Goal: Transaction & Acquisition: Subscribe to service/newsletter

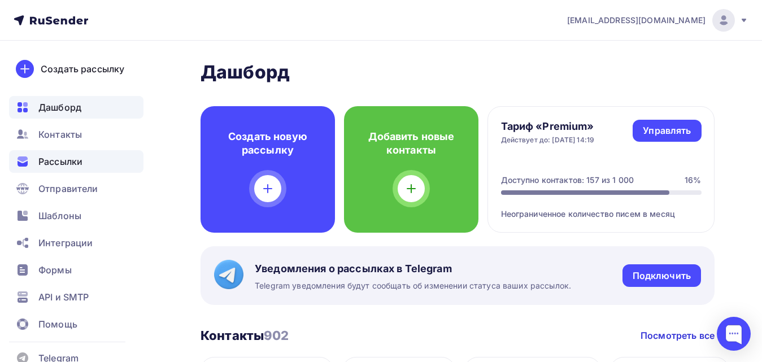
click at [66, 160] on span "Рассылки" at bounding box center [60, 162] width 44 height 14
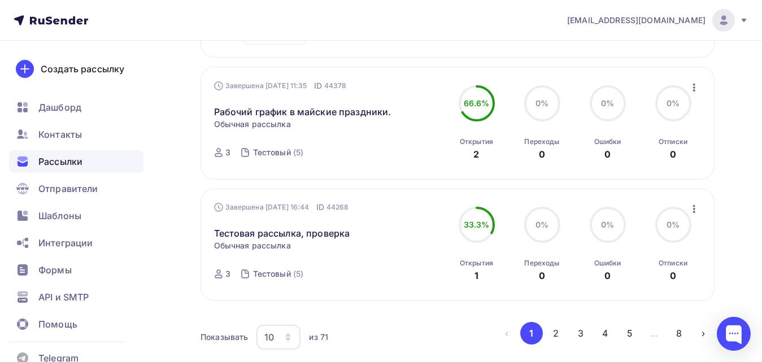
scroll to position [1261, 0]
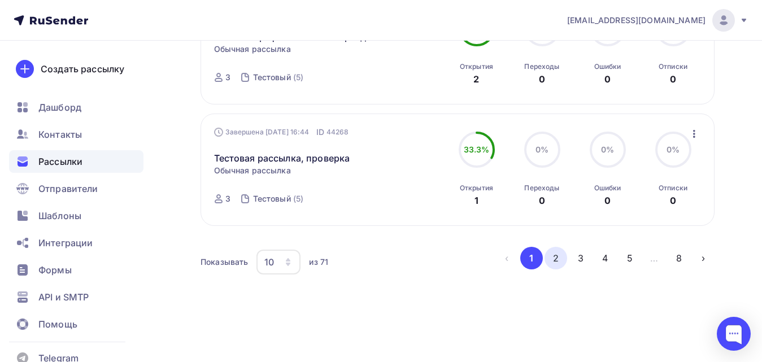
click at [555, 254] on button "2" at bounding box center [555, 258] width 23 height 23
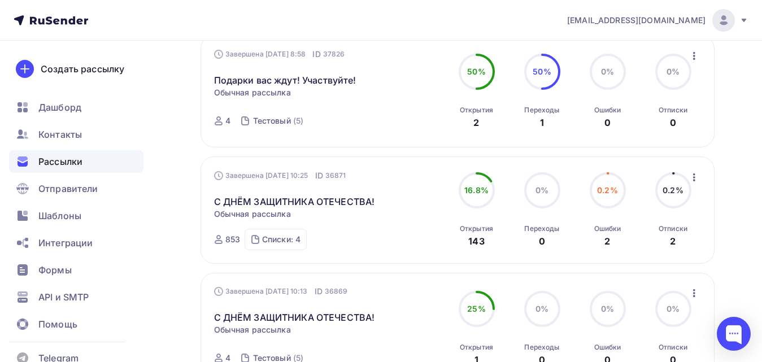
scroll to position [1271, 0]
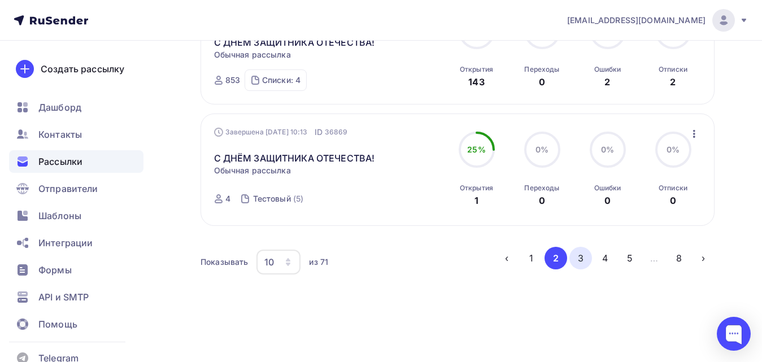
click at [576, 257] on button "3" at bounding box center [580, 258] width 23 height 23
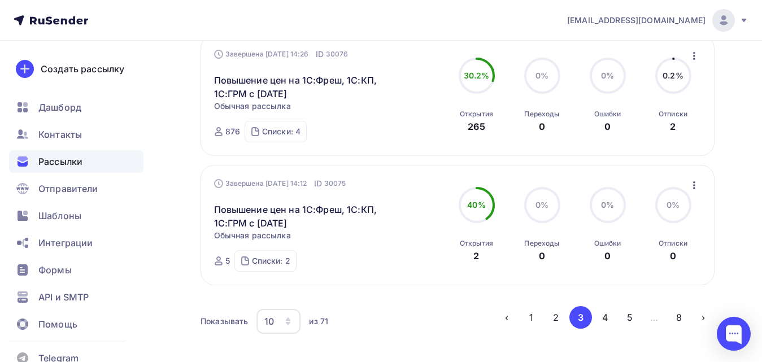
scroll to position [1299, 0]
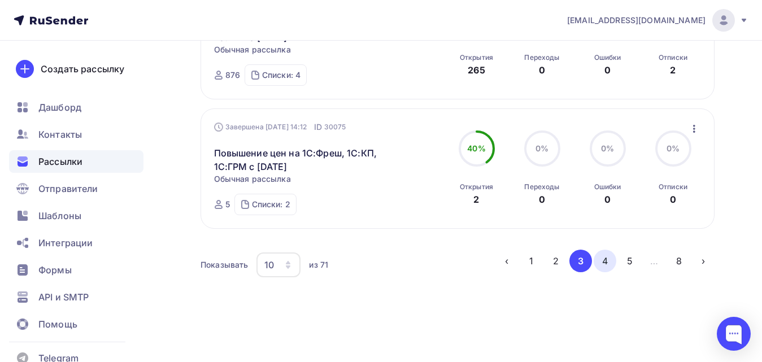
click at [605, 261] on button "4" at bounding box center [604, 261] width 23 height 23
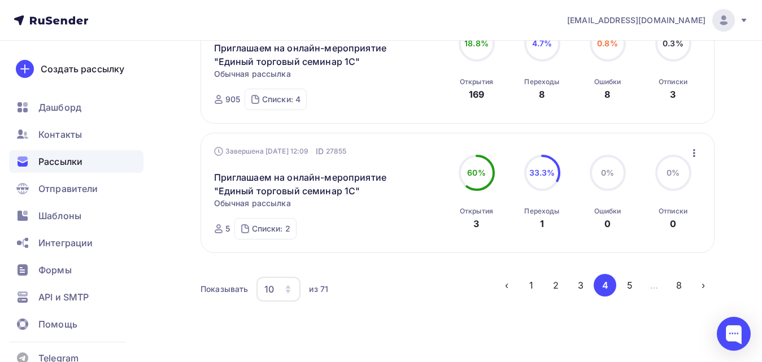
scroll to position [1225, 0]
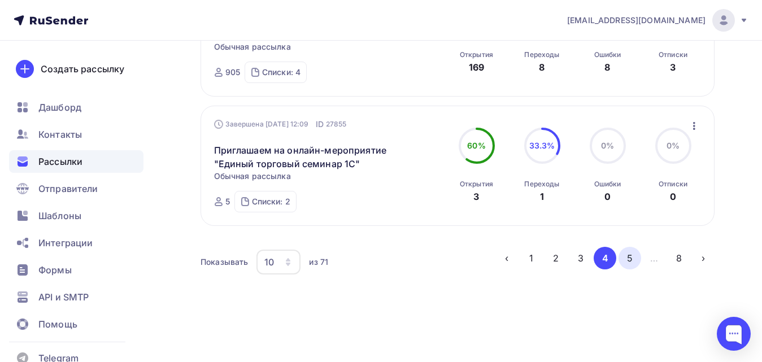
click at [627, 258] on button "5" at bounding box center [629, 258] width 23 height 23
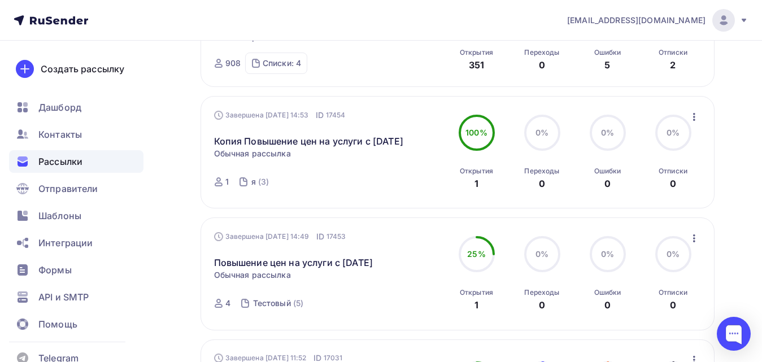
scroll to position [689, 0]
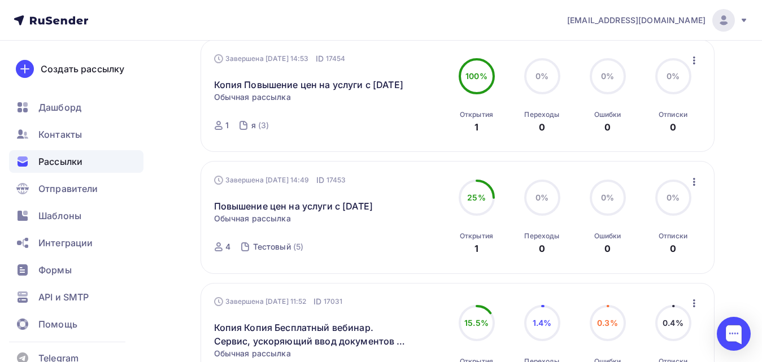
click at [692, 189] on icon "button" at bounding box center [694, 182] width 14 height 14
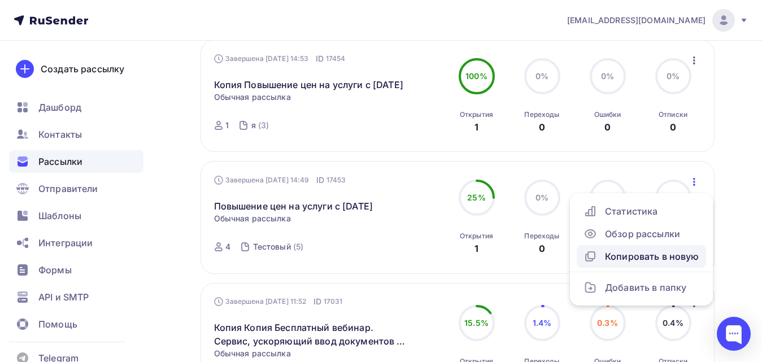
click at [658, 263] on div "Копировать в новую" at bounding box center [641, 257] width 116 height 14
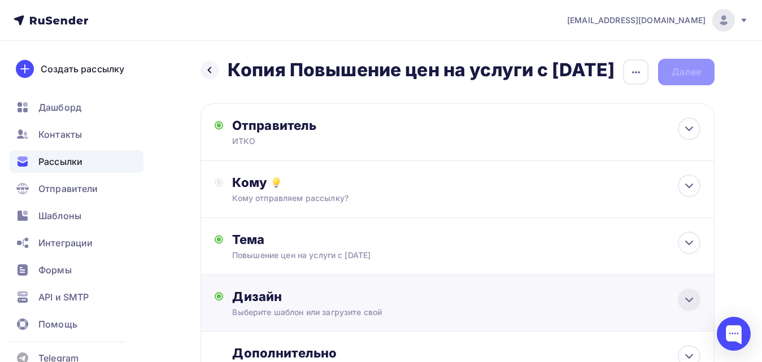
scroll to position [56, 0]
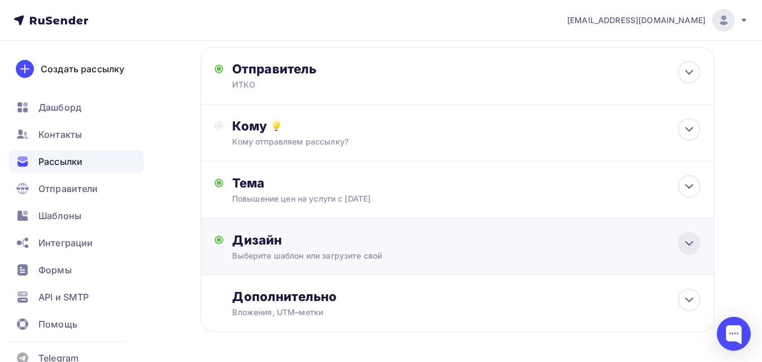
click at [690, 245] on icon at bounding box center [689, 243] width 7 height 3
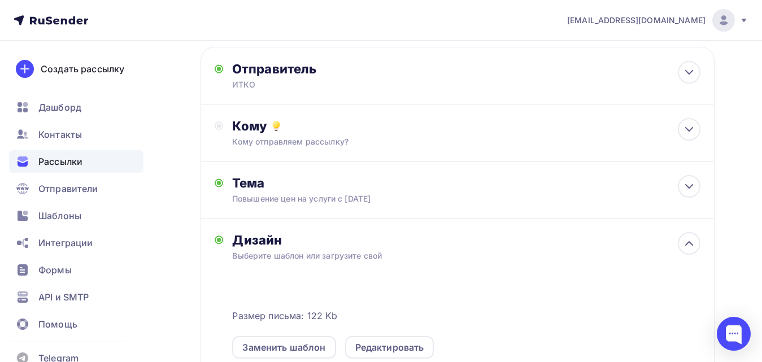
scroll to position [226, 0]
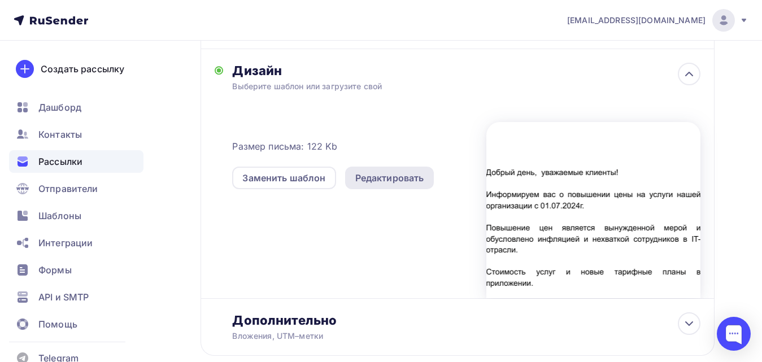
click at [400, 185] on div "Редактировать" at bounding box center [389, 178] width 69 height 14
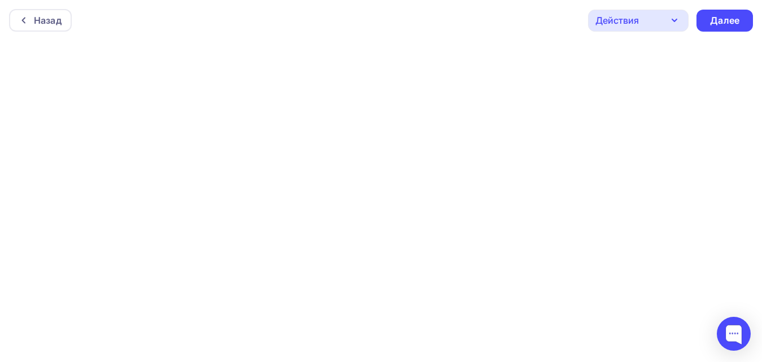
click at [675, 18] on icon "button" at bounding box center [674, 21] width 14 height 14
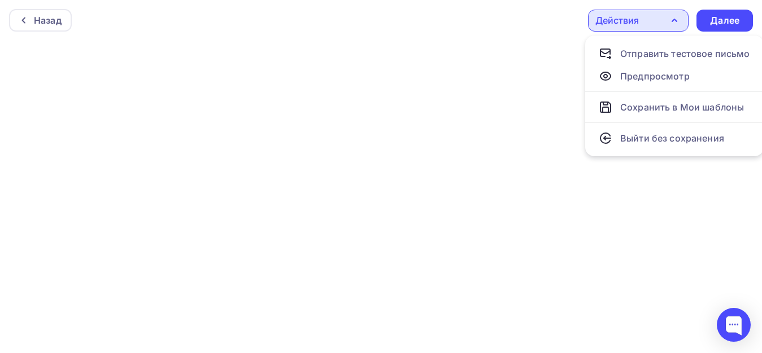
scroll to position [11, 0]
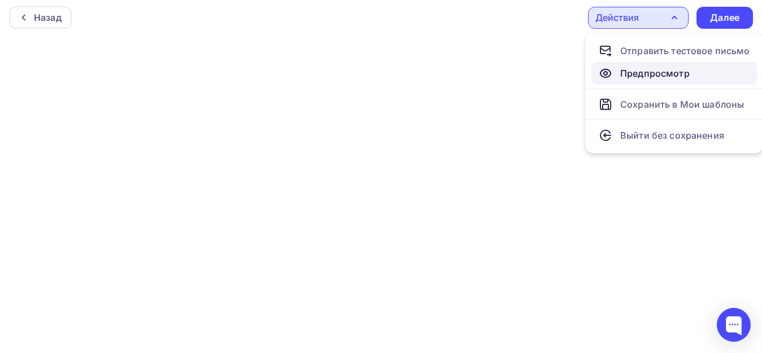
click at [684, 69] on div "Предпросмотр" at bounding box center [654, 74] width 69 height 14
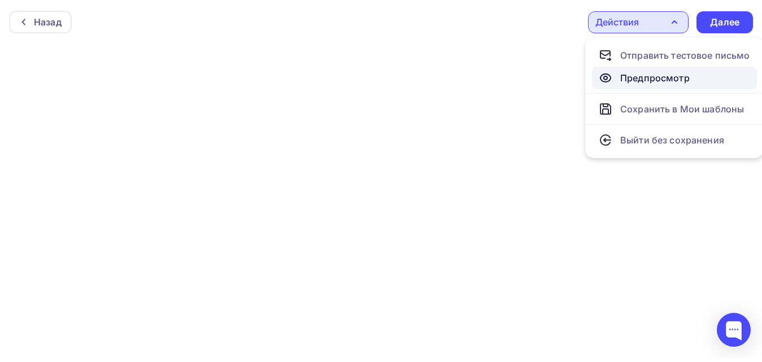
scroll to position [3, 0]
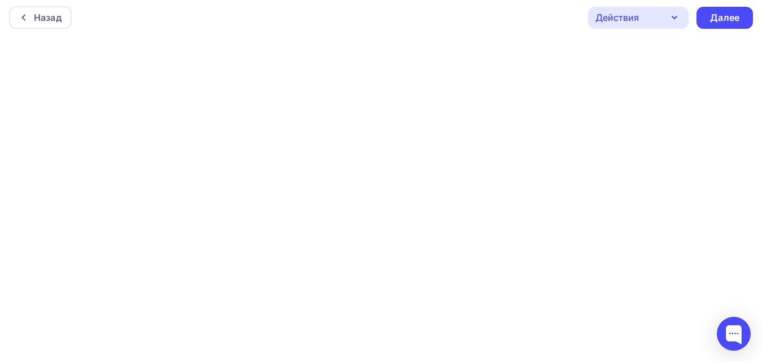
click at [668, 15] on icon "button" at bounding box center [674, 18] width 14 height 14
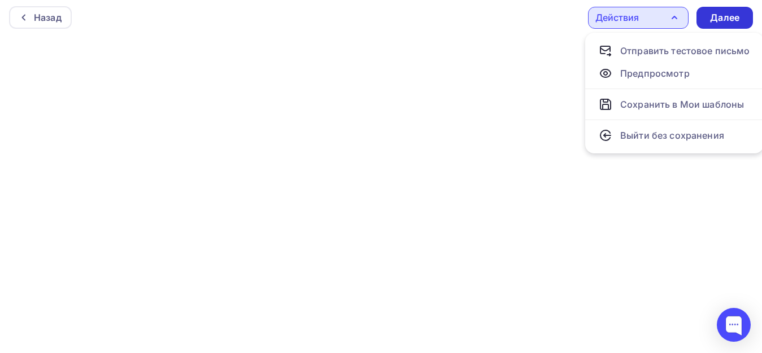
click at [719, 15] on div "Далее" at bounding box center [724, 17] width 29 height 13
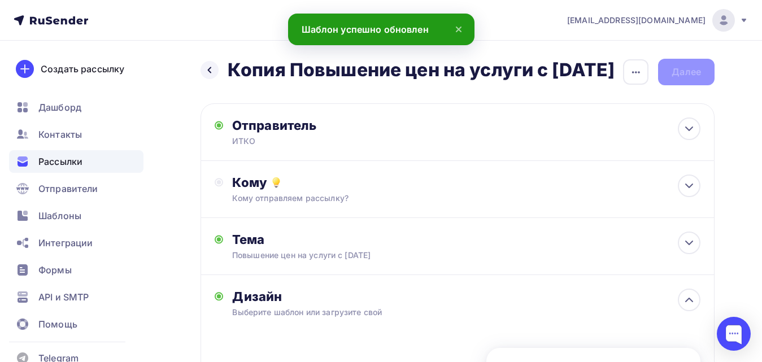
click at [294, 71] on h2 "Копия Повышение цен на услуги с 01.07.2024г." at bounding box center [421, 70] width 387 height 23
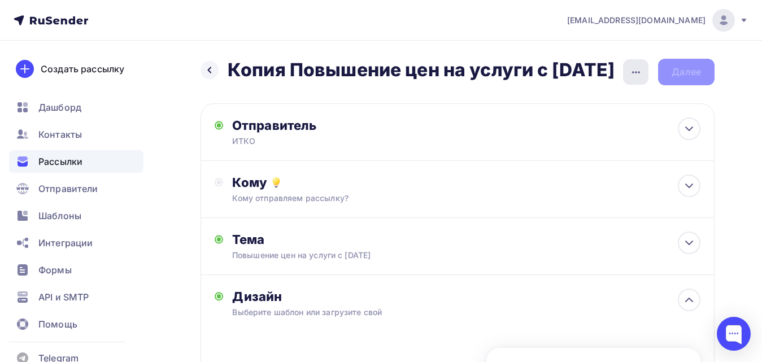
click at [630, 66] on icon "button" at bounding box center [636, 73] width 14 height 14
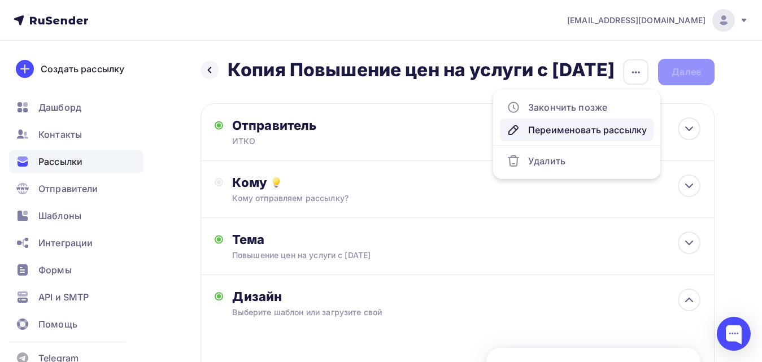
click at [558, 131] on div "Переименовать рассылку" at bounding box center [577, 130] width 140 height 14
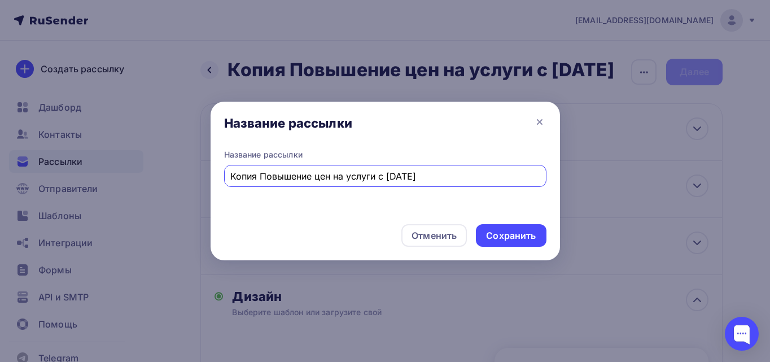
click at [258, 177] on input "Копия Повышение цен на услуги с 01.07.2024г." at bounding box center [384, 176] width 309 height 14
type input "Повышение цен на услуги с 01.10.2025г."
click at [518, 235] on div "Сохранить" at bounding box center [511, 235] width 50 height 13
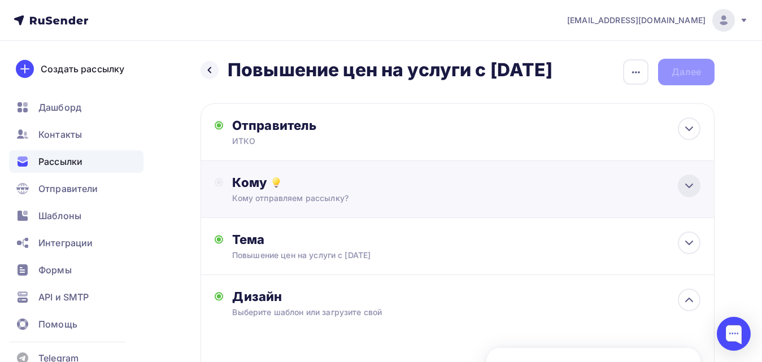
click at [685, 183] on icon at bounding box center [689, 186] width 14 height 14
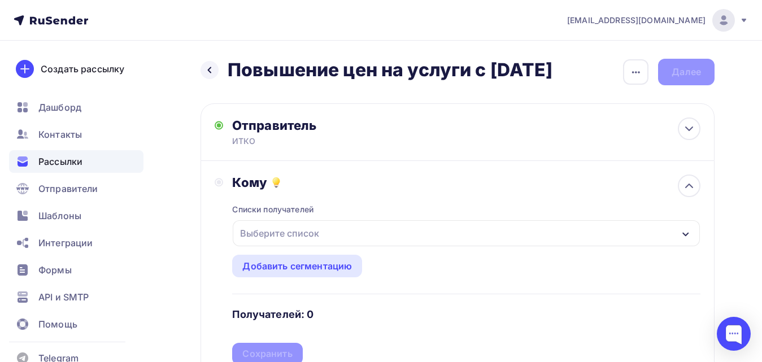
click at [307, 237] on div "Выберите список" at bounding box center [279, 233] width 88 height 20
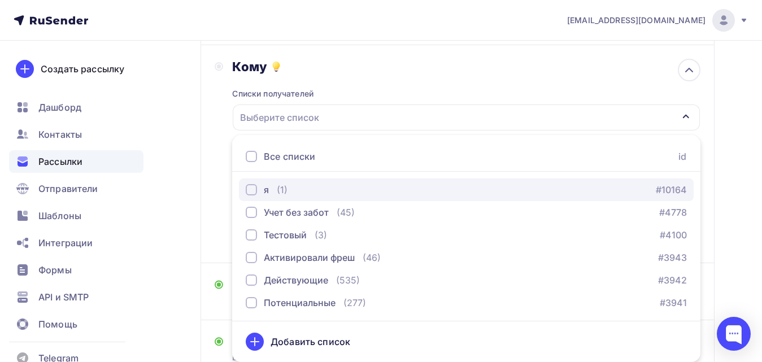
click at [252, 190] on div "button" at bounding box center [251, 189] width 11 height 11
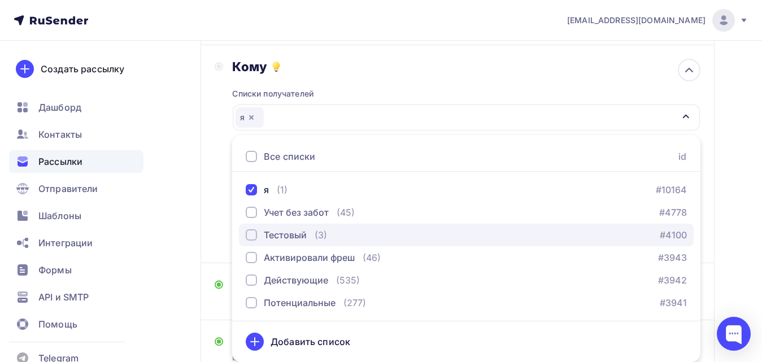
click at [252, 233] on div "button" at bounding box center [251, 234] width 11 height 11
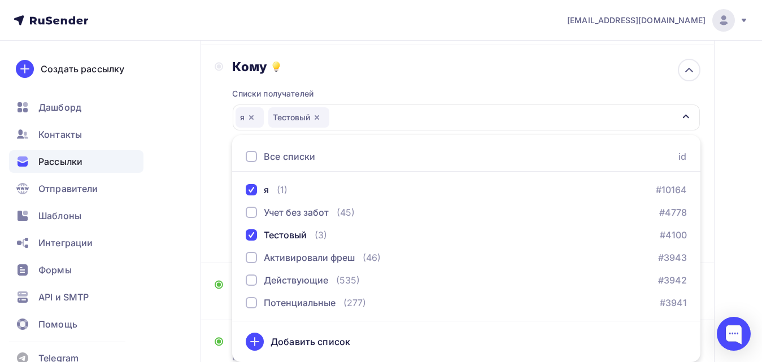
click at [209, 217] on div "Кому Списки получателей я Тестовый Все списки id я (1) #10164 Учет без забот (4…" at bounding box center [457, 154] width 514 height 218
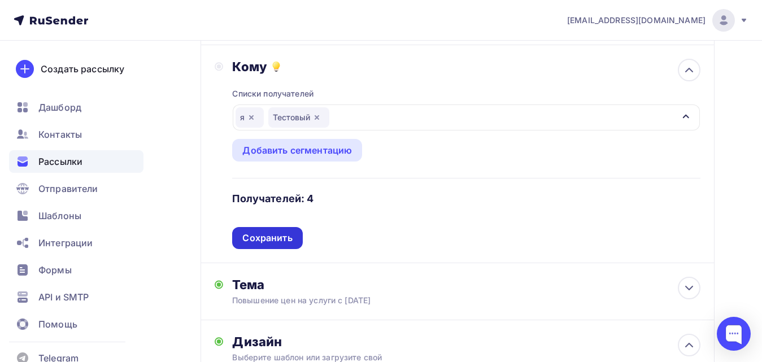
click at [282, 239] on div "Сохранить" at bounding box center [267, 238] width 50 height 13
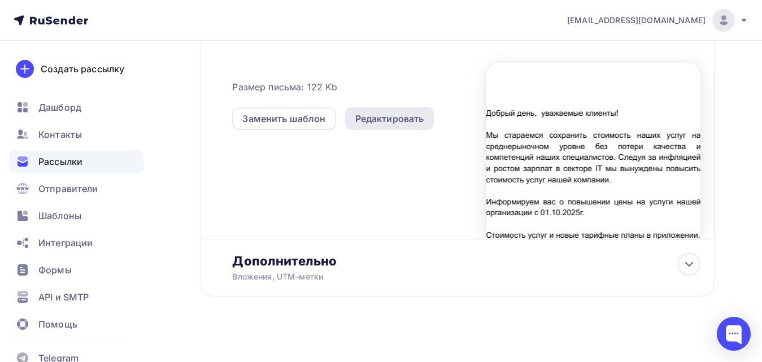
scroll to position [292, 0]
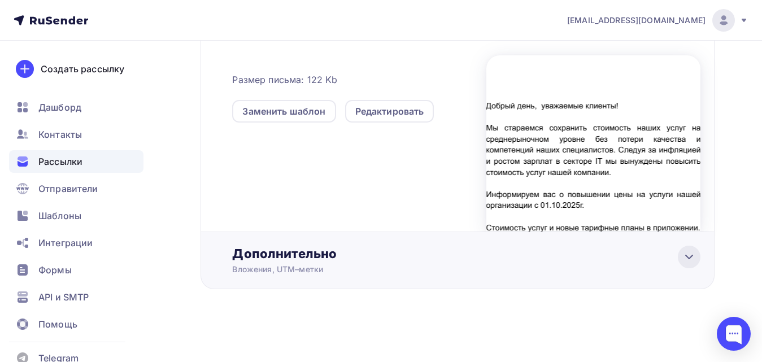
click at [683, 257] on icon at bounding box center [689, 257] width 14 height 14
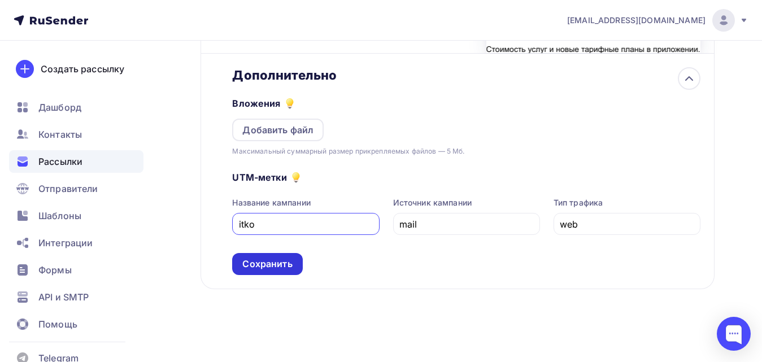
click at [271, 264] on div "Сохранить" at bounding box center [267, 263] width 50 height 13
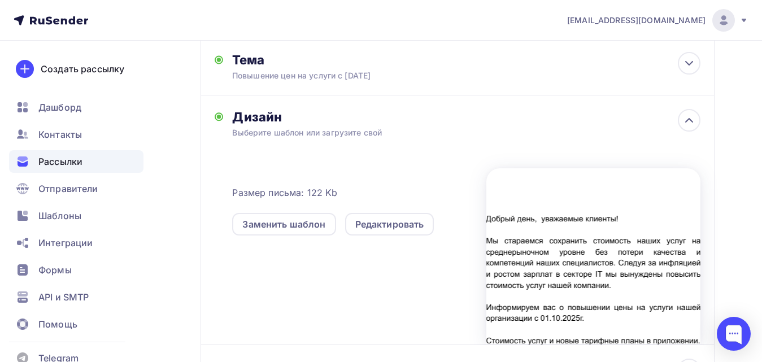
scroll to position [123, 0]
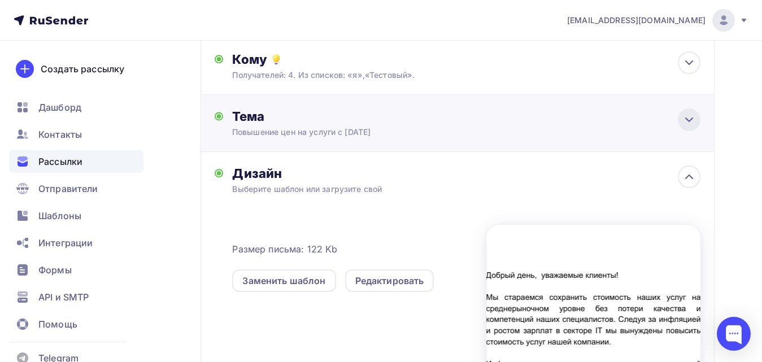
click at [685, 117] on icon at bounding box center [689, 120] width 14 height 14
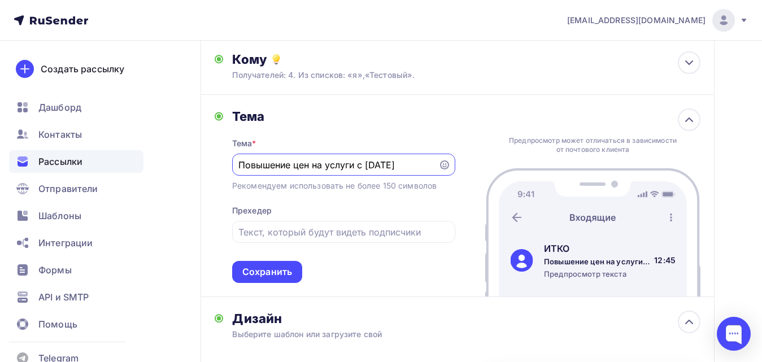
click at [355, 165] on input "Повышение цен на услуги с 01.10.2025г." at bounding box center [334, 165] width 193 height 14
type input "Повышение цен на услуги программистов с [DATE]"
click at [282, 271] on div "Сохранить" at bounding box center [267, 271] width 50 height 13
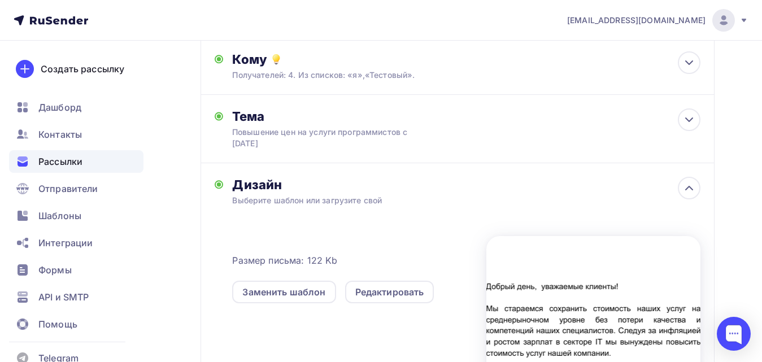
scroll to position [0, 0]
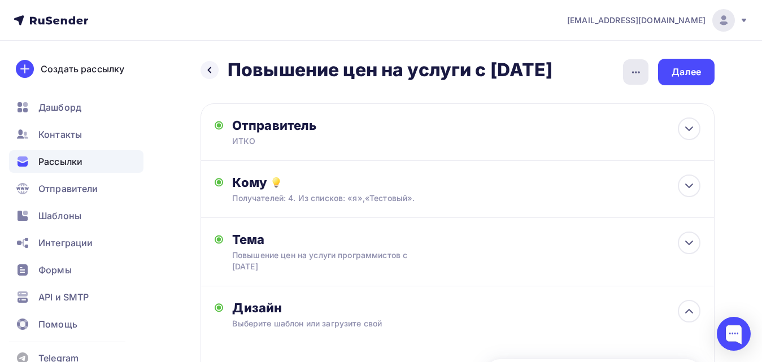
click at [633, 71] on icon "button" at bounding box center [636, 73] width 14 height 14
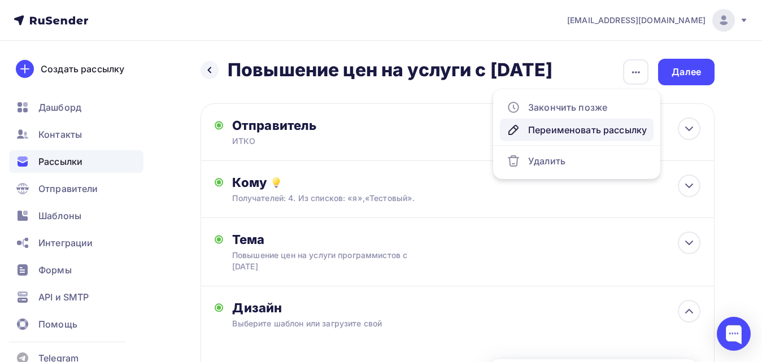
click at [551, 134] on div "Переименовать рассылку" at bounding box center [577, 130] width 140 height 14
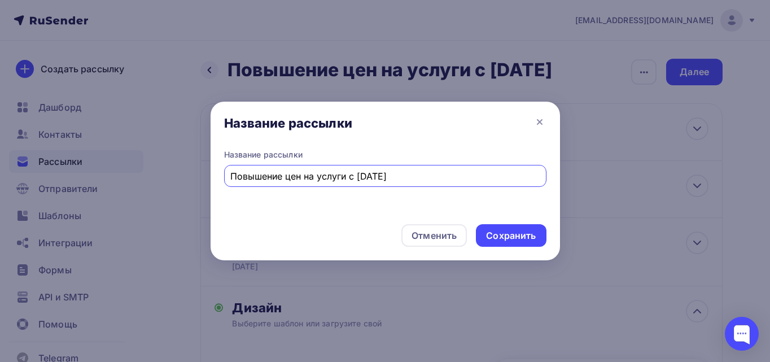
click at [350, 174] on input "Повышение цен на услуги с 01.10.2025г." at bounding box center [384, 176] width 309 height 14
drag, startPoint x: 368, startPoint y: 181, endPoint x: 360, endPoint y: 181, distance: 7.9
click at [360, 181] on input "Повышение цен на услуги програмистов с 01.10.2025г." at bounding box center [384, 176] width 309 height 14
click at [386, 174] on input "Повышение цен на услуги програмистов с 01.10.2025г." at bounding box center [384, 176] width 309 height 14
type input "Повышение цен на услуги программистов с [DATE]"
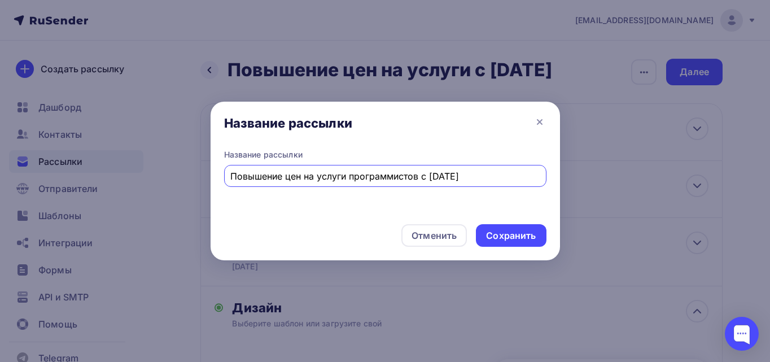
click at [383, 212] on div "Название рассылки Повышение цен на услуги программистов с 01.10.2025г." at bounding box center [386, 182] width 350 height 66
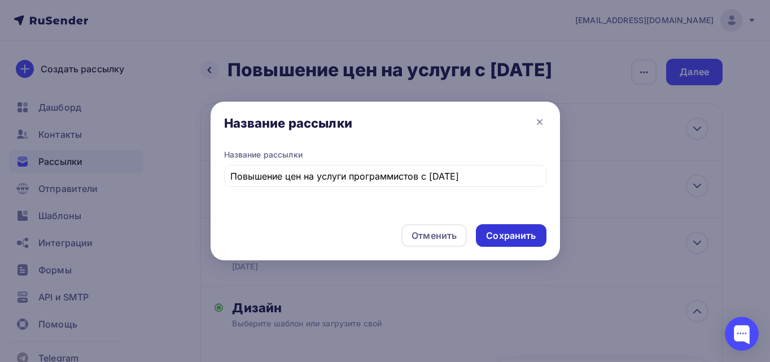
click at [513, 230] on div "Сохранить" at bounding box center [511, 235] width 50 height 13
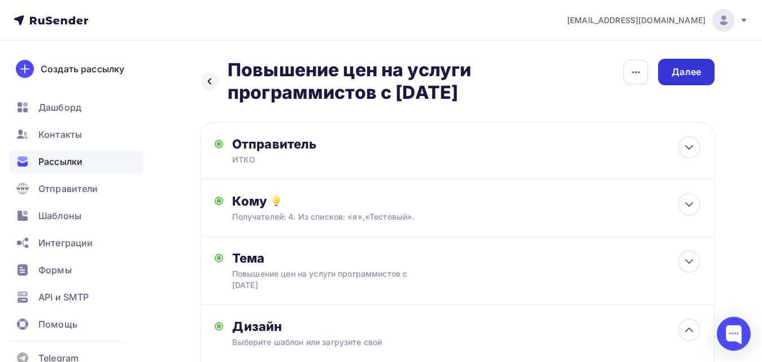
click at [682, 68] on div "Далее" at bounding box center [685, 72] width 29 height 13
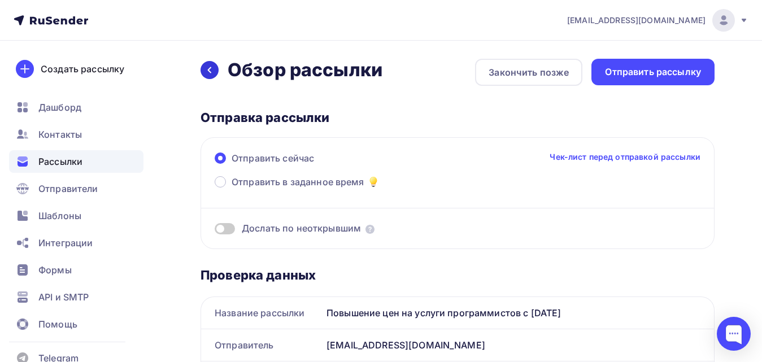
click at [211, 68] on icon at bounding box center [209, 70] width 3 height 6
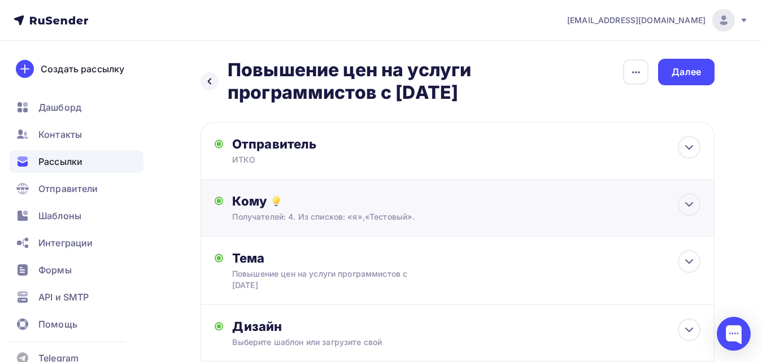
scroll to position [113, 0]
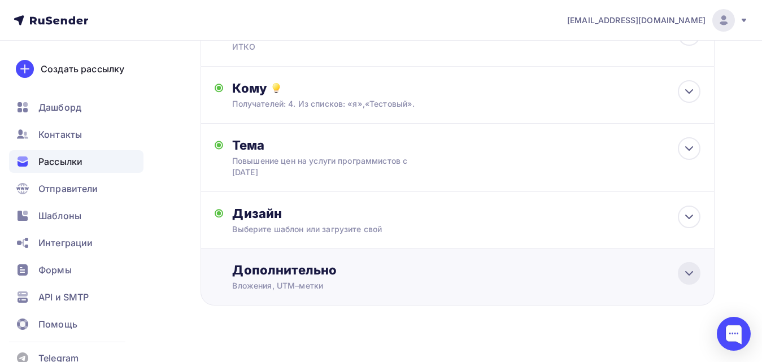
click at [691, 274] on icon at bounding box center [689, 273] width 7 height 3
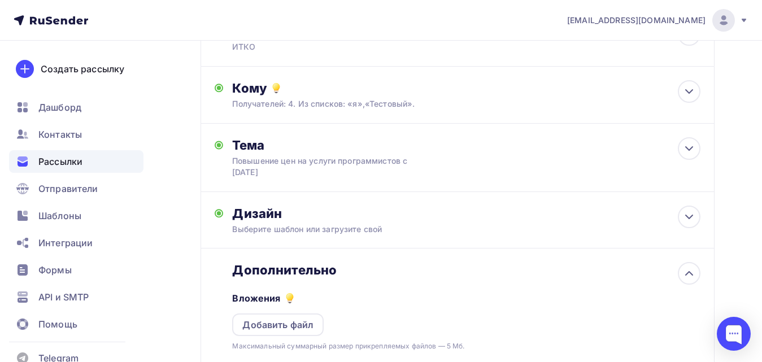
scroll to position [308, 0]
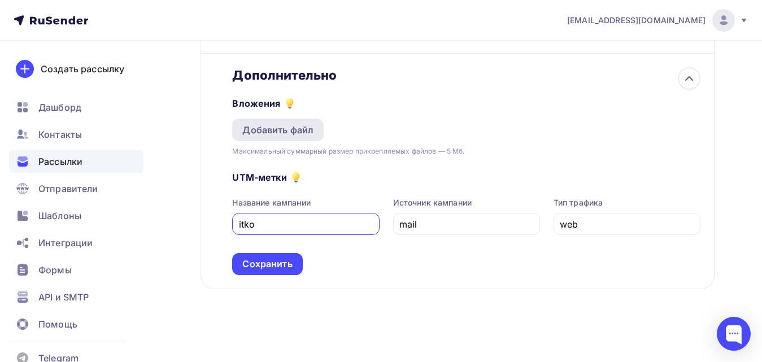
click at [299, 129] on div "Добавить файл" at bounding box center [277, 130] width 71 height 14
click at [304, 130] on div "Добавить файл" at bounding box center [277, 130] width 71 height 14
click at [273, 133] on div "Добавить файл" at bounding box center [277, 130] width 71 height 14
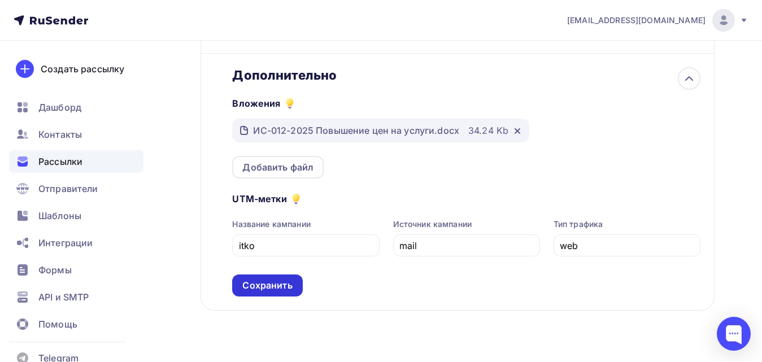
click at [274, 288] on div "Сохранить" at bounding box center [267, 285] width 50 height 13
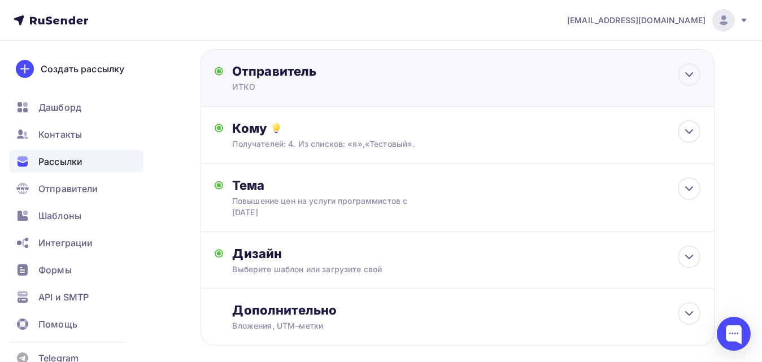
scroll to position [0, 0]
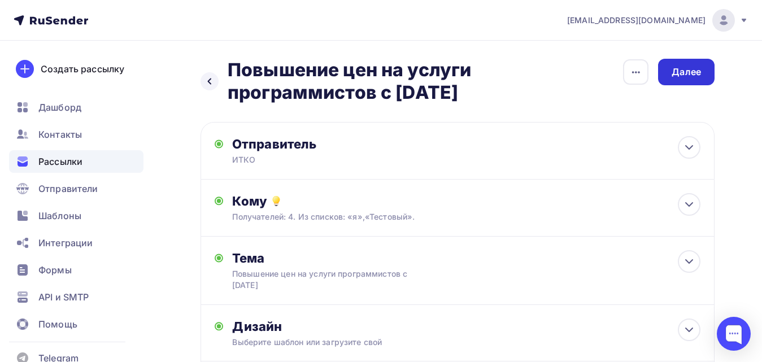
click at [693, 72] on div "Далее" at bounding box center [685, 72] width 29 height 13
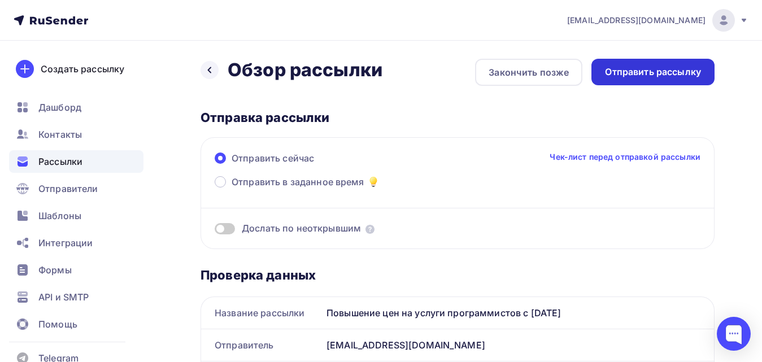
click at [621, 73] on div "Отправить рассылку" at bounding box center [653, 72] width 96 height 13
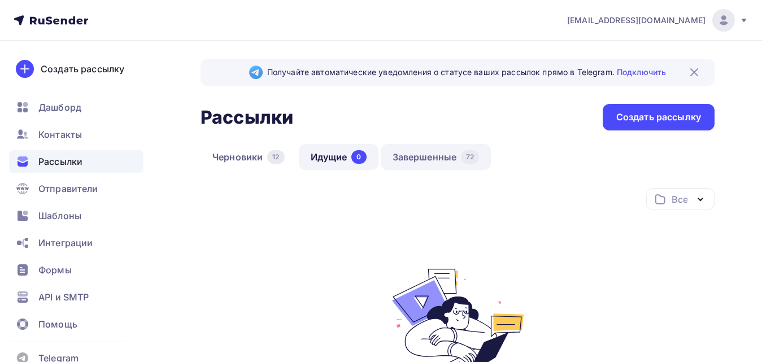
click at [425, 160] on link "Завершенные 72" at bounding box center [436, 157] width 111 height 26
